Goal: Use online tool/utility: Utilize a website feature to perform a specific function

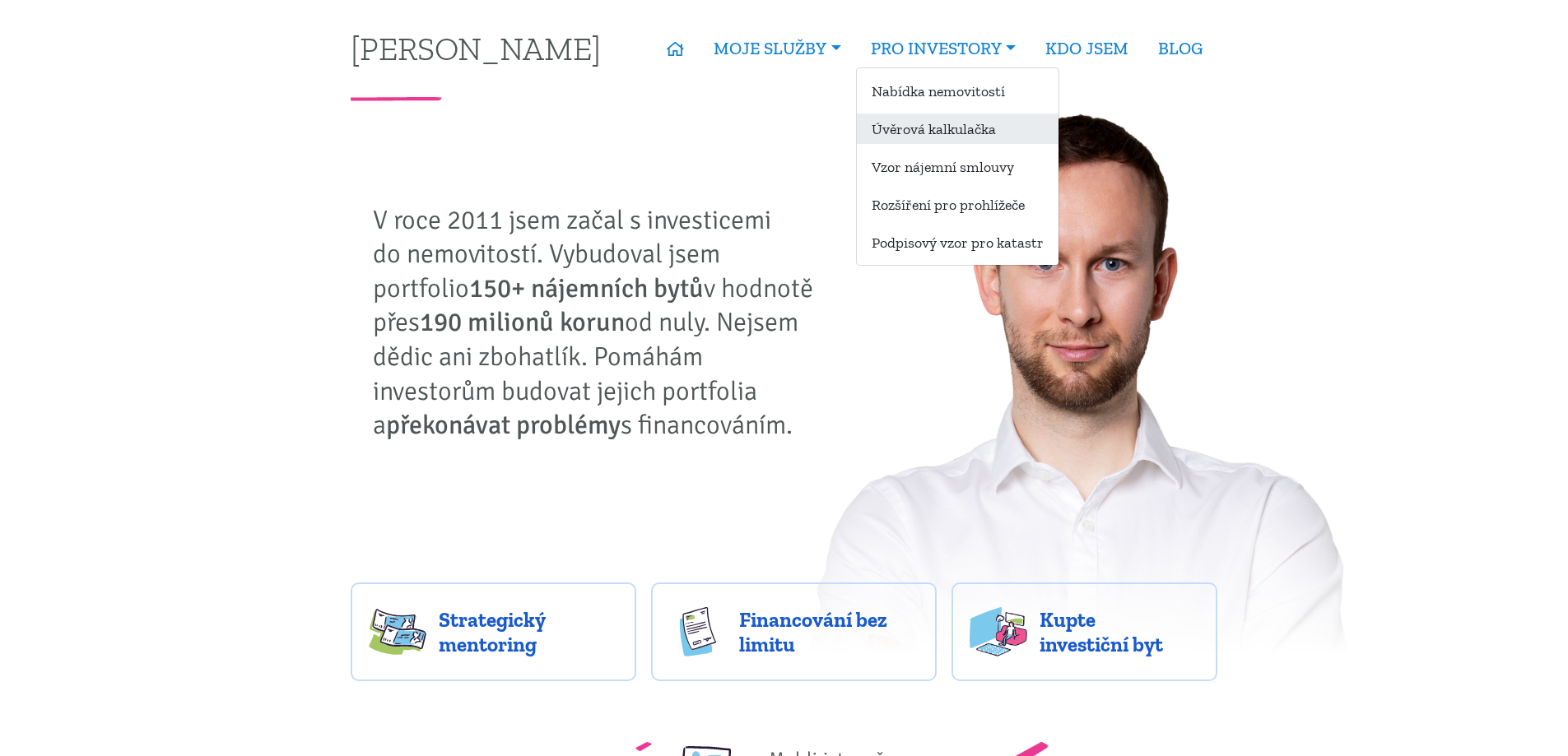
click at [947, 140] on link "Úvěrová kalkulačka" at bounding box center [957, 129] width 202 height 31
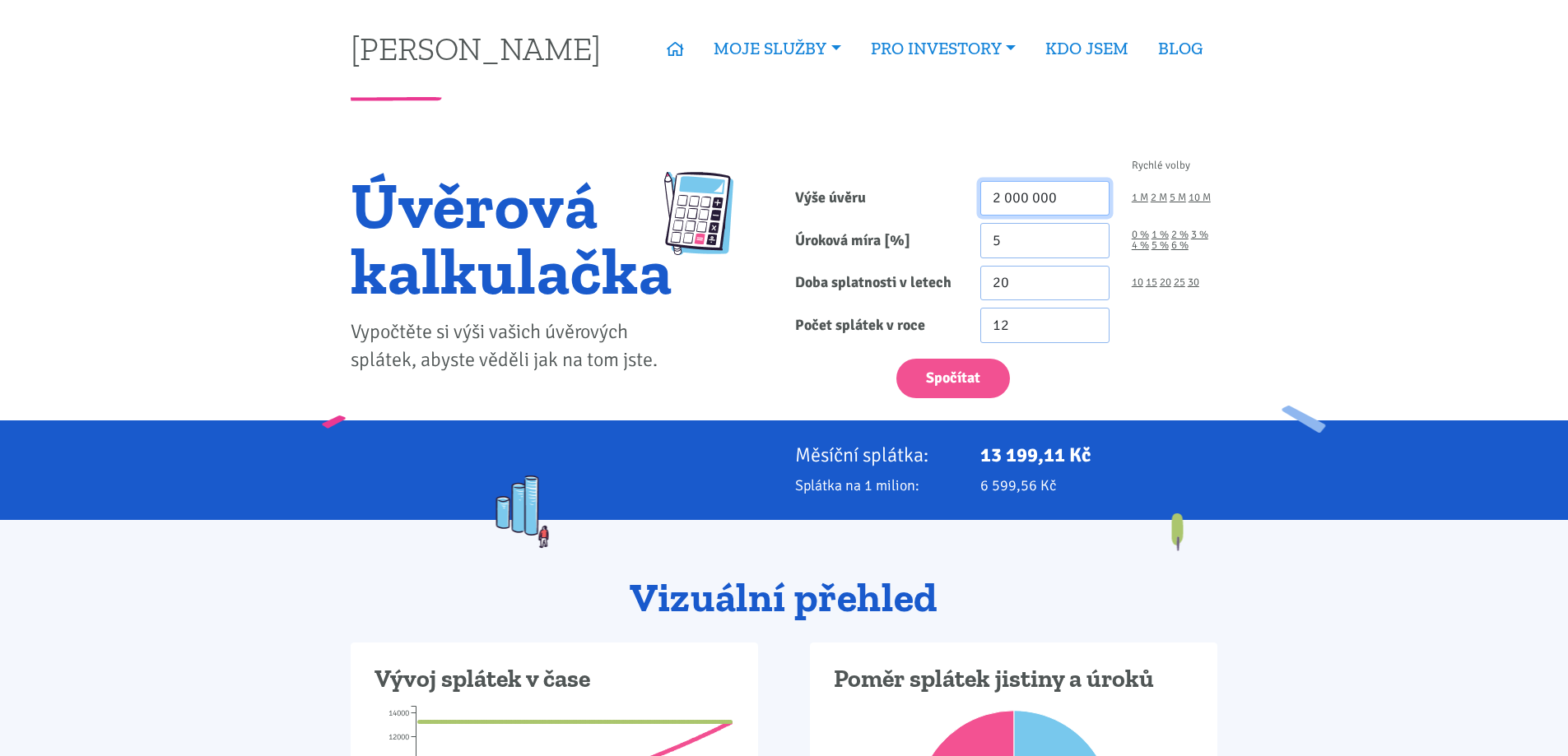
click at [1047, 200] on input "2 000 000" at bounding box center [1044, 198] width 130 height 35
click at [1048, 200] on input "2 000 000" at bounding box center [1044, 198] width 130 height 35
click at [1029, 279] on input "20" at bounding box center [1044, 284] width 130 height 35
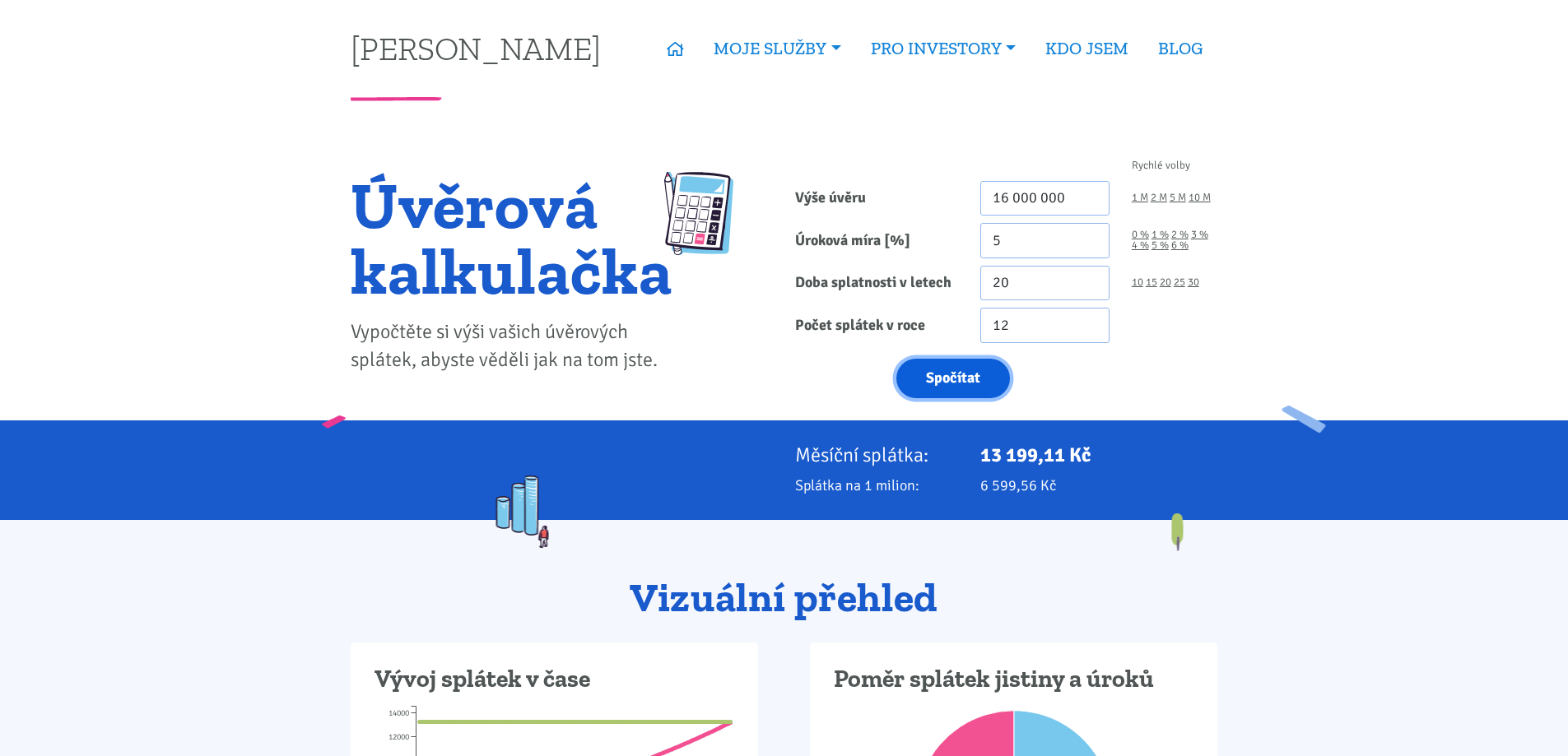
click at [977, 361] on button "Spočítat" at bounding box center [953, 379] width 114 height 41
type input "16000000"
click at [1069, 288] on input "20" at bounding box center [1044, 284] width 130 height 35
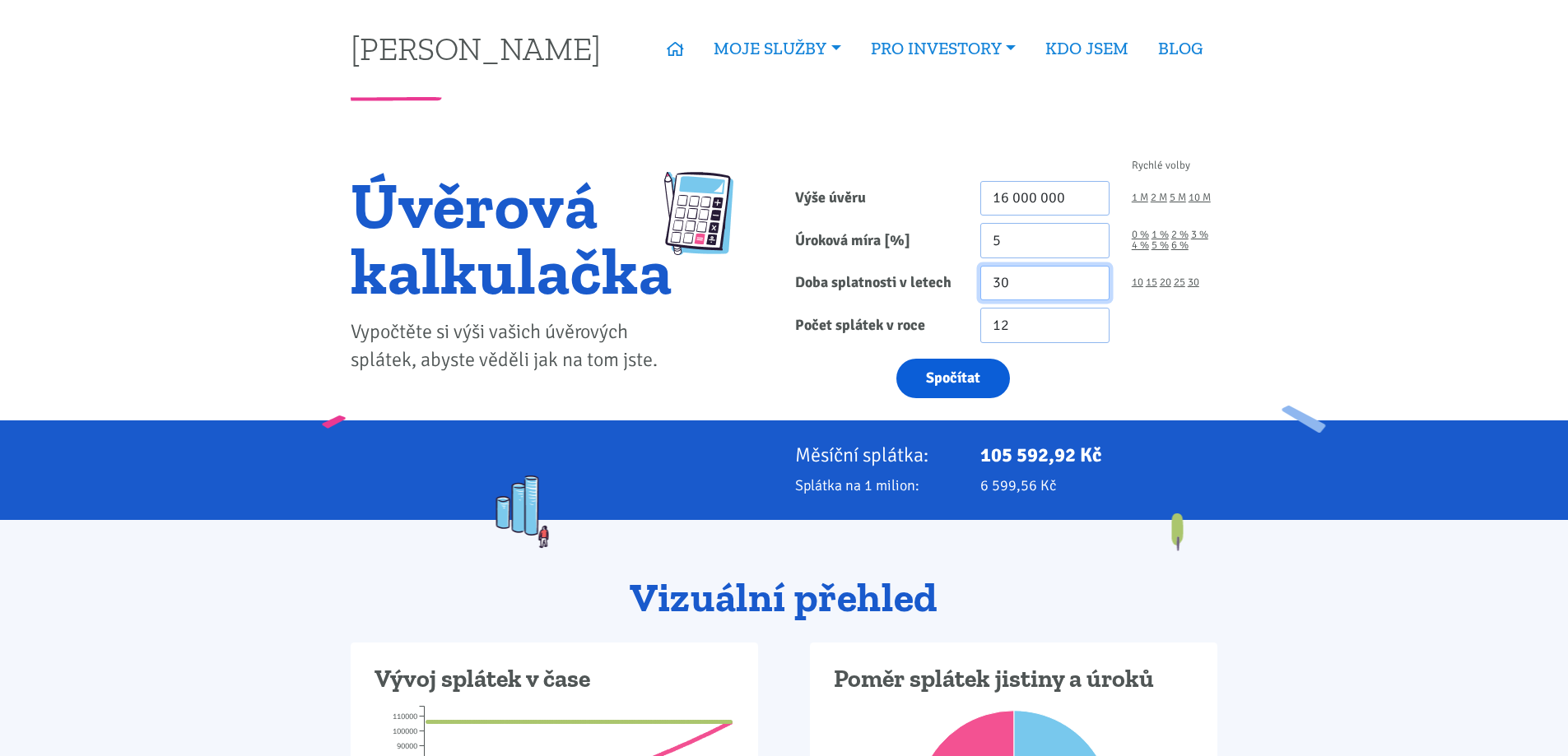
type input "30"
click at [962, 390] on button "Spočítat" at bounding box center [953, 379] width 114 height 41
type input "16000000"
click at [1061, 186] on input "16 000 000" at bounding box center [1044, 198] width 130 height 35
click at [1060, 186] on input "16 000 000" at bounding box center [1044, 198] width 130 height 35
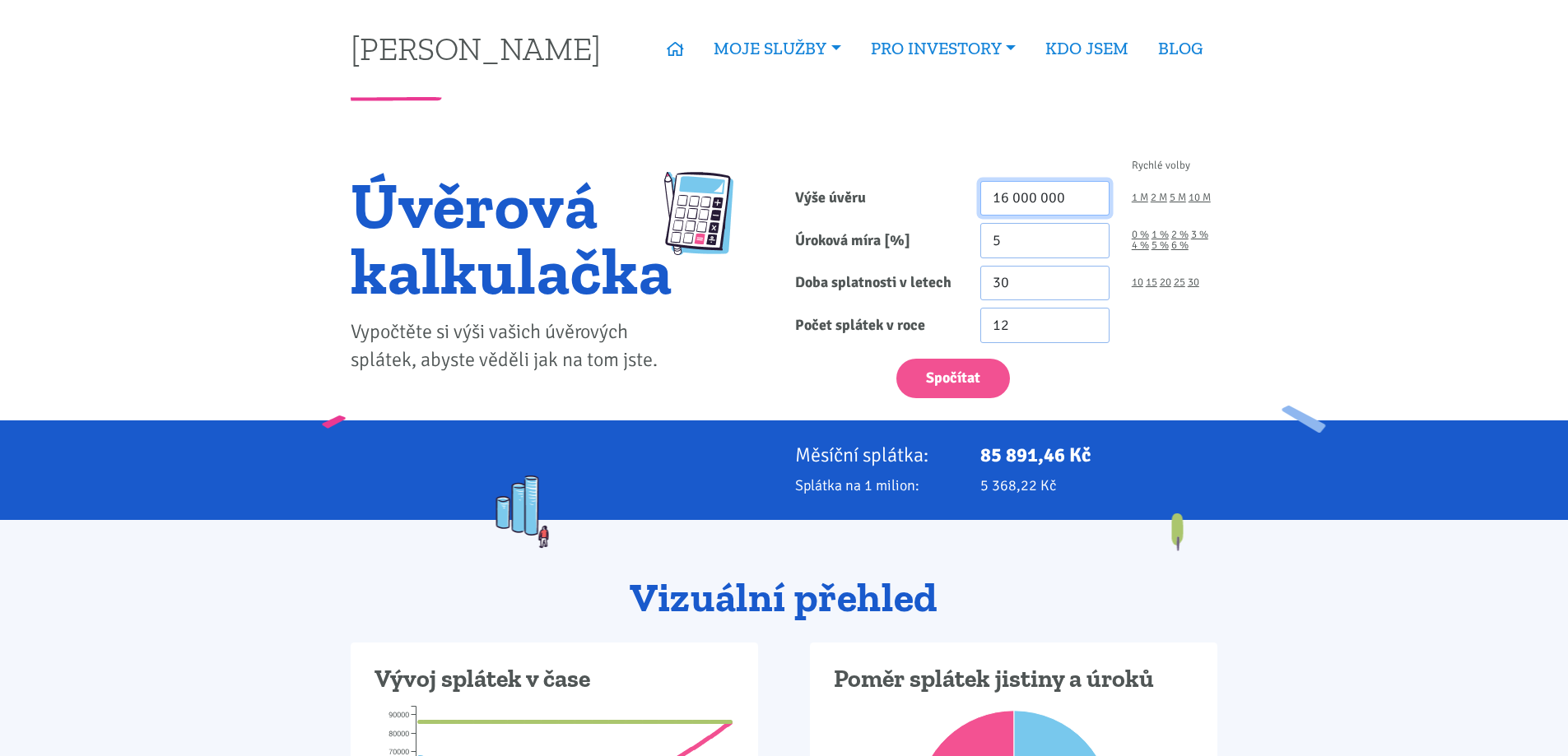
click at [1060, 186] on input "16 000 000" at bounding box center [1044, 198] width 130 height 35
click at [1081, 199] on input "16 000 000" at bounding box center [1044, 198] width 130 height 35
click at [961, 378] on button "Spočítat" at bounding box center [953, 379] width 114 height 41
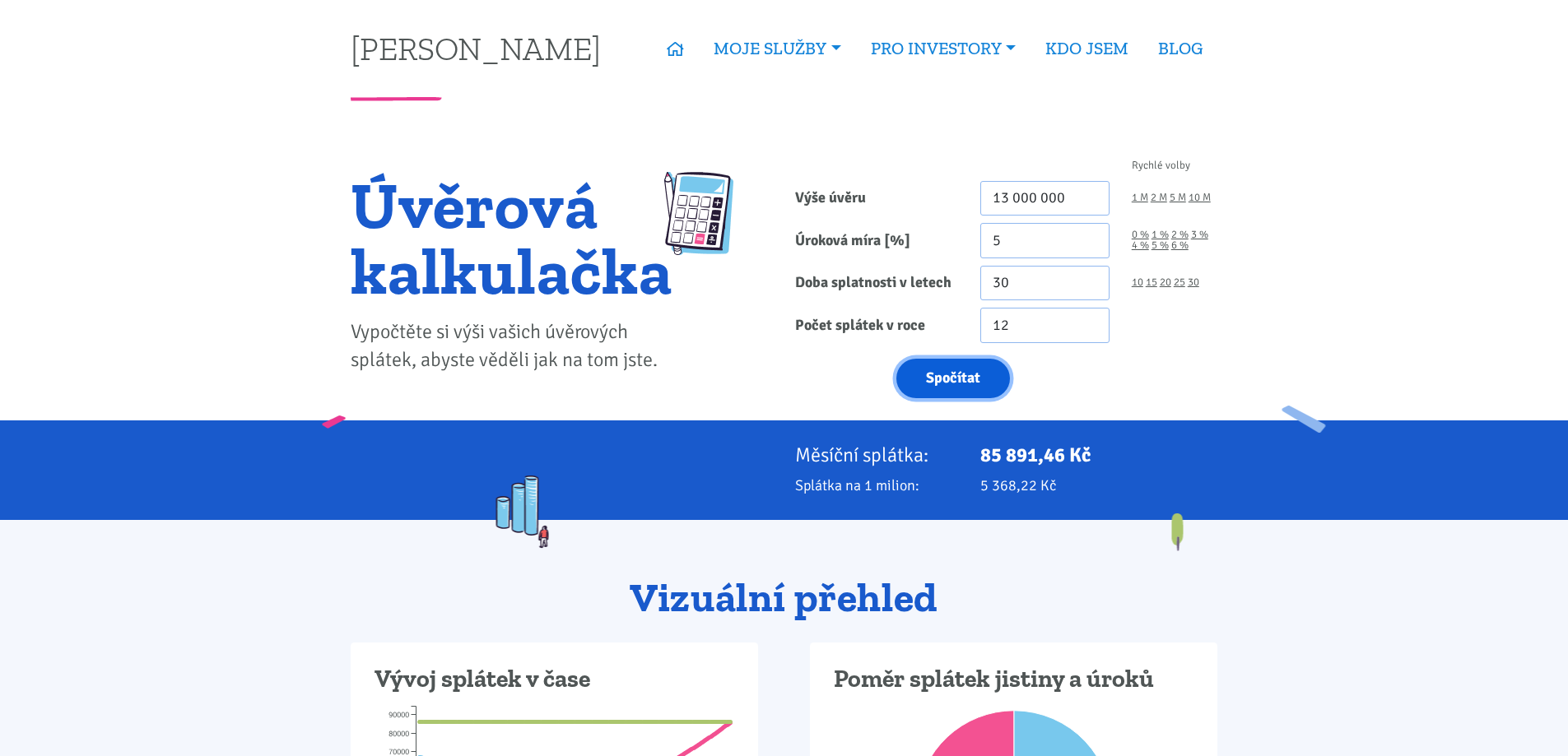
type input "13000000"
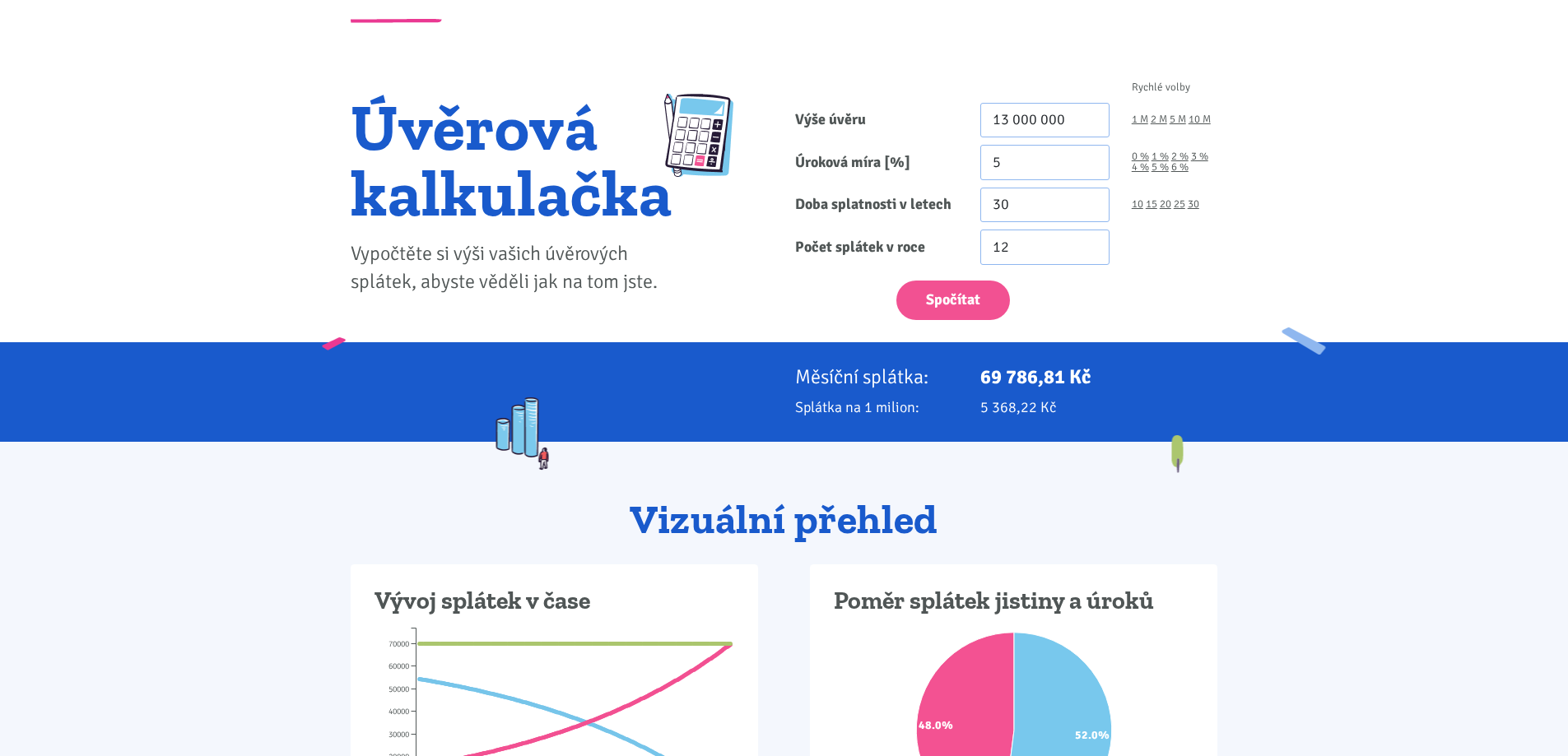
scroll to position [82, 0]
